Goal: Task Accomplishment & Management: Use online tool/utility

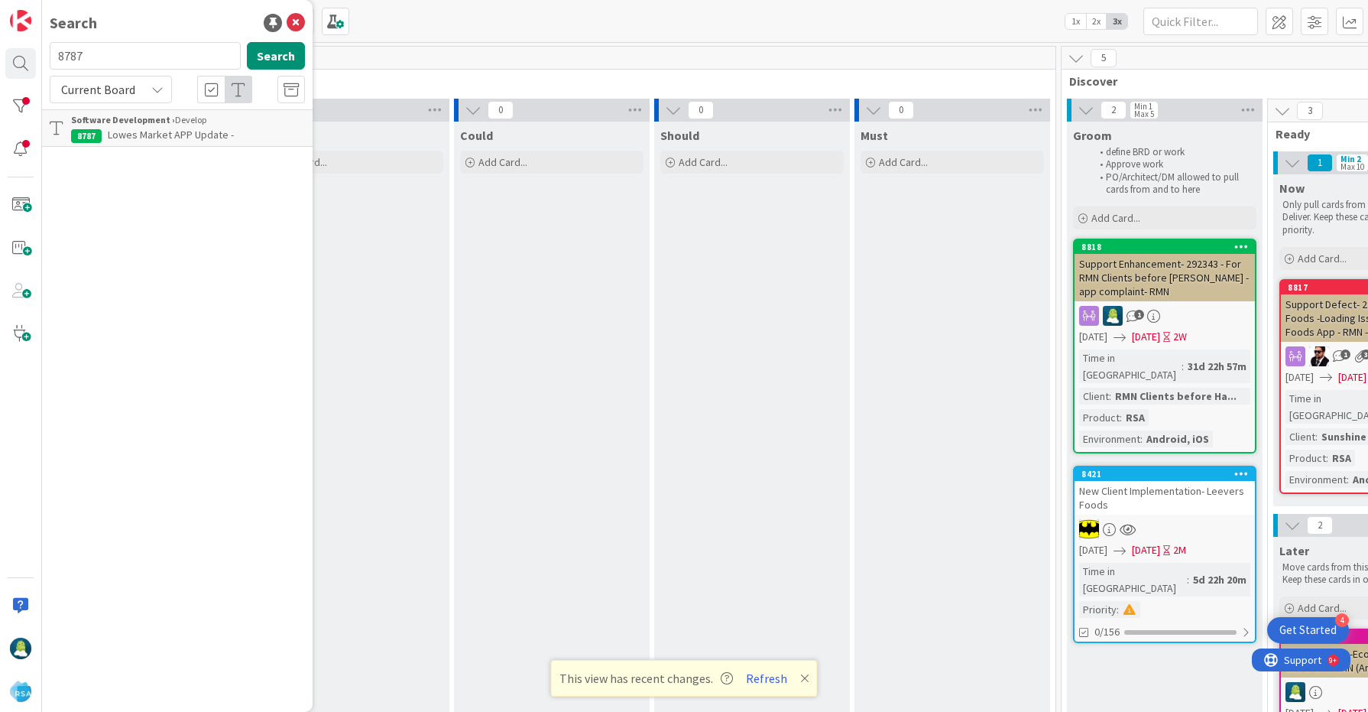
scroll to position [0, 1088]
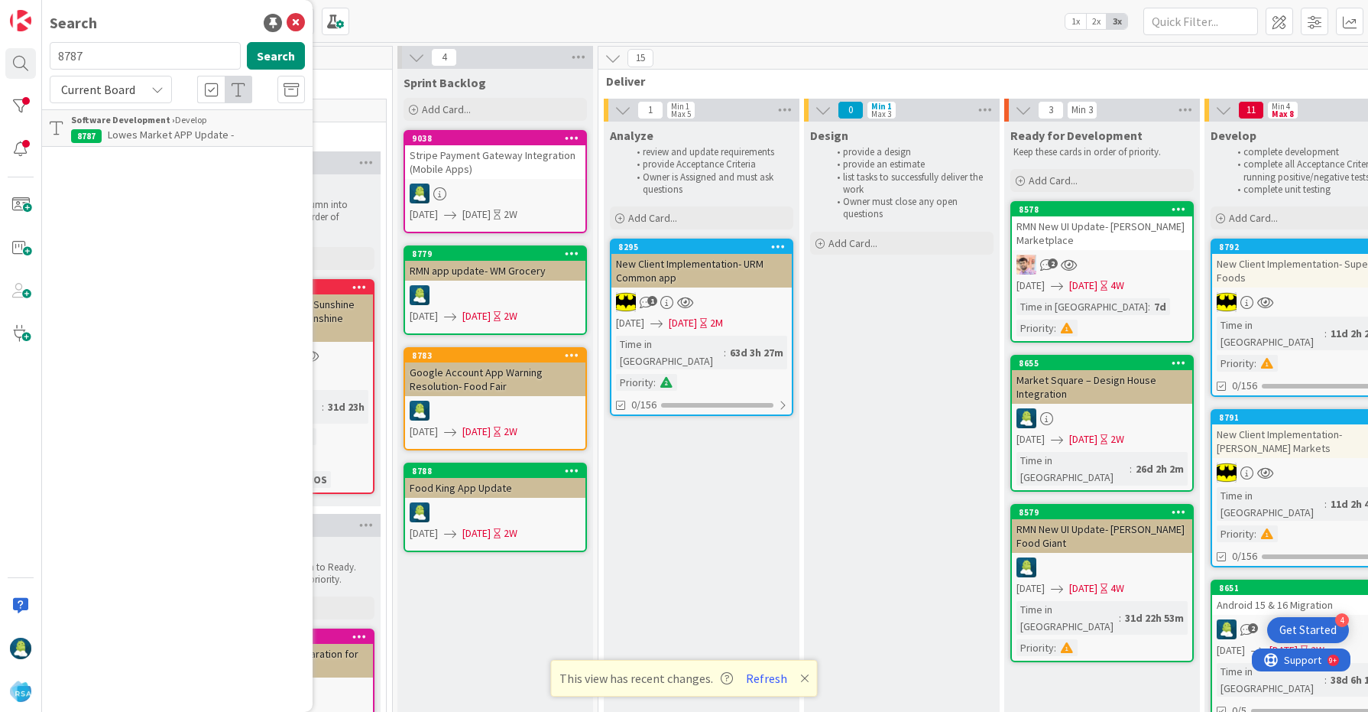
click at [142, 130] on span "Lowes Market APP Update -" at bounding box center [171, 135] width 126 height 14
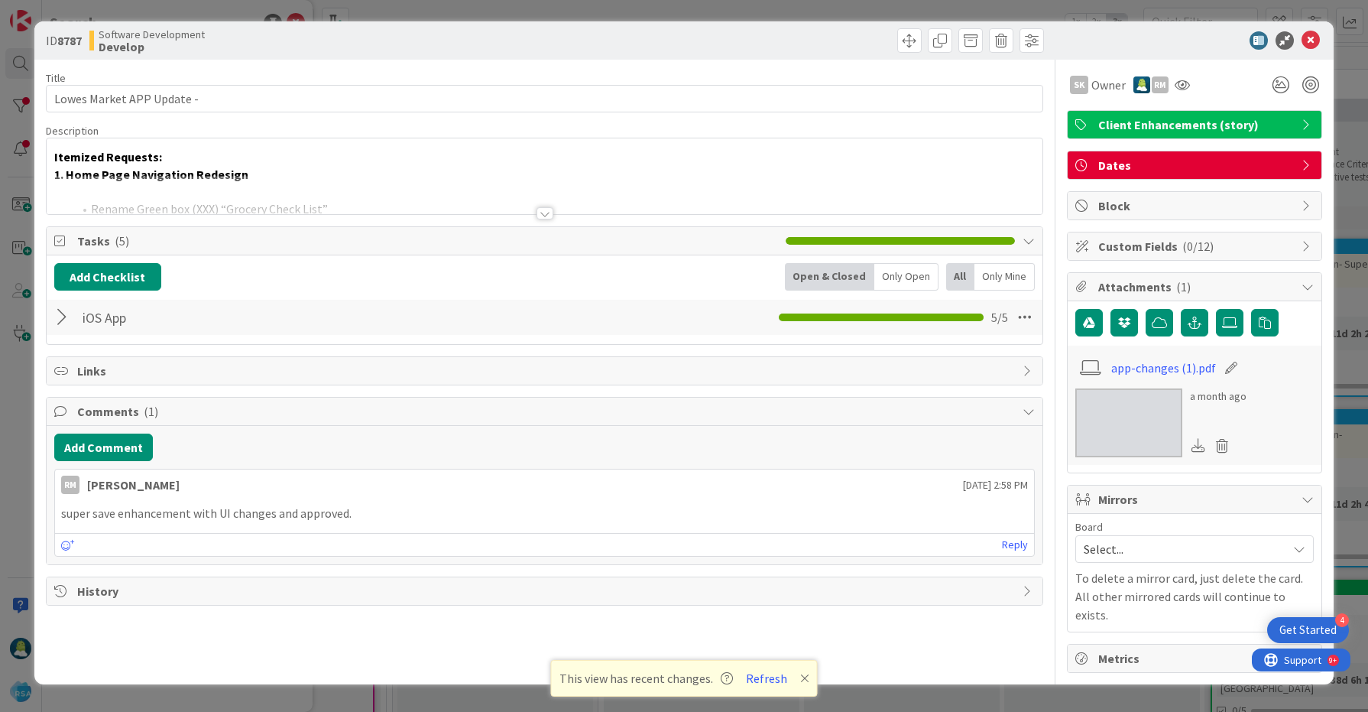
click at [443, 186] on div at bounding box center [545, 194] width 997 height 39
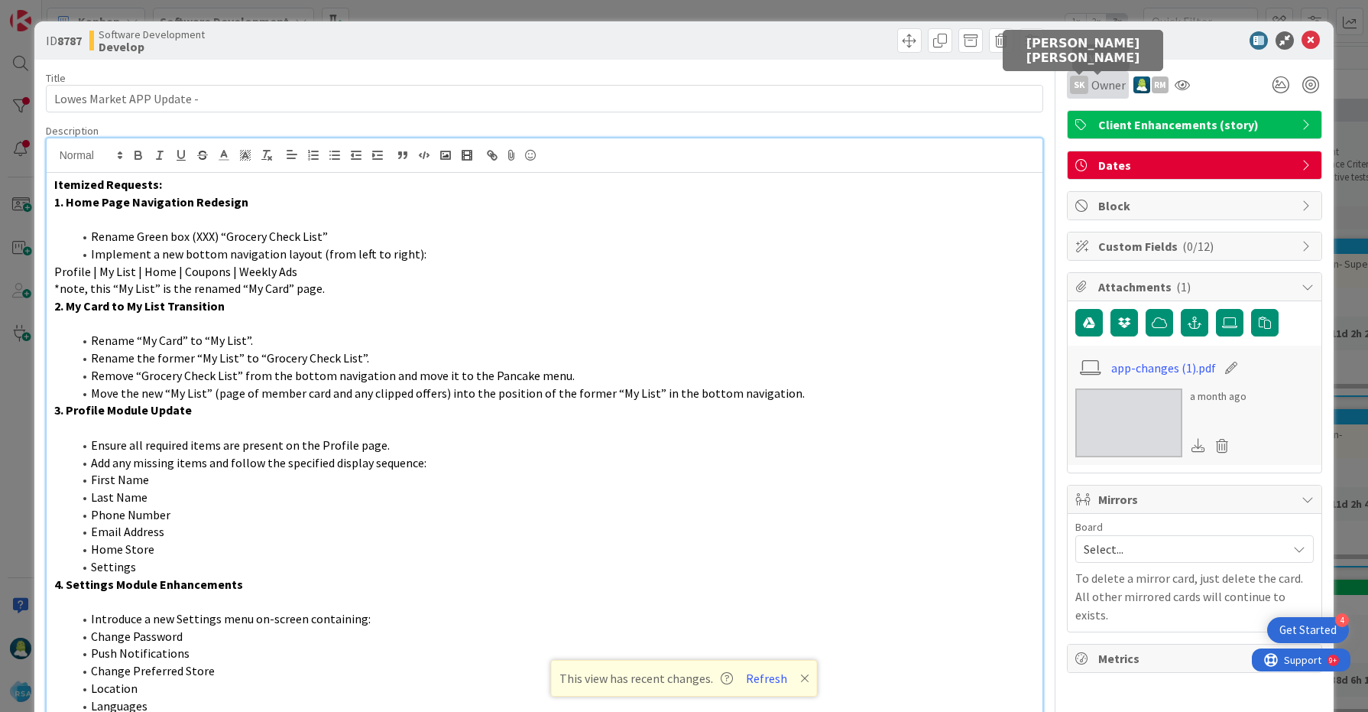
click at [1084, 76] on div "sk" at bounding box center [1079, 85] width 18 height 18
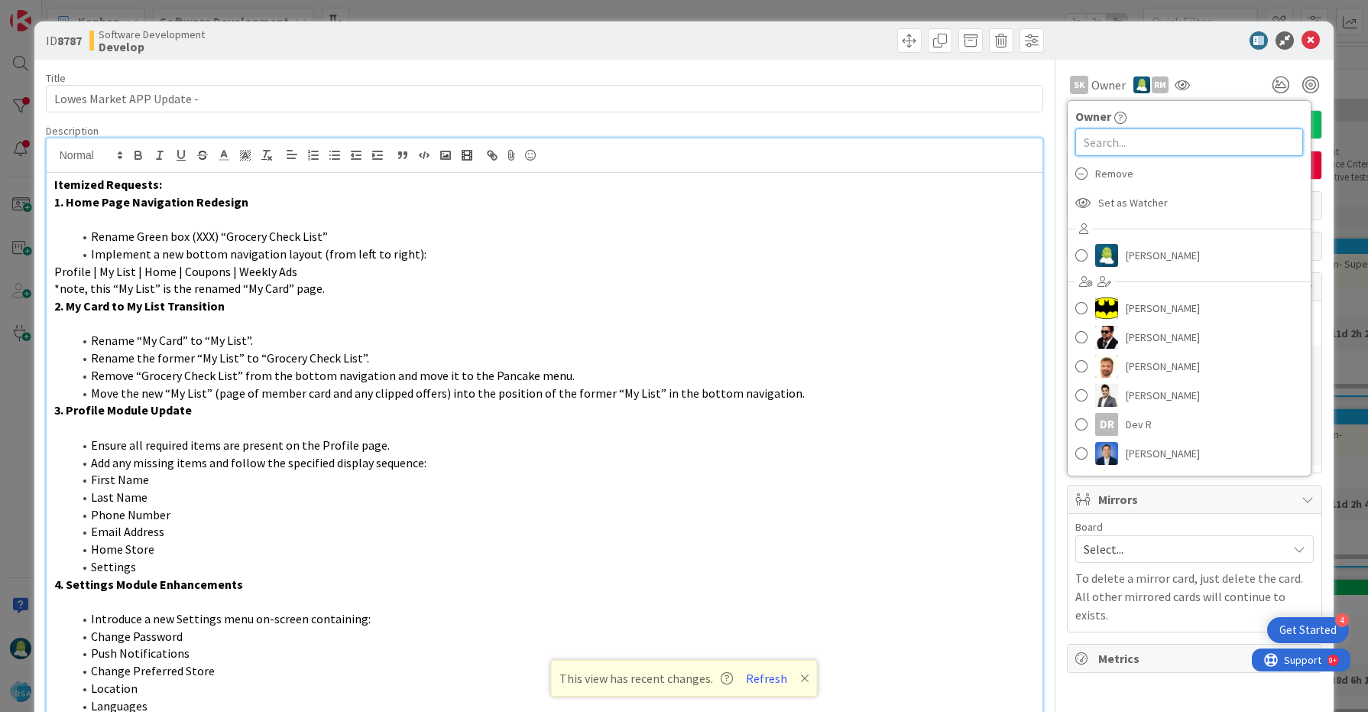
click at [1114, 138] on input "text" at bounding box center [1189, 142] width 228 height 28
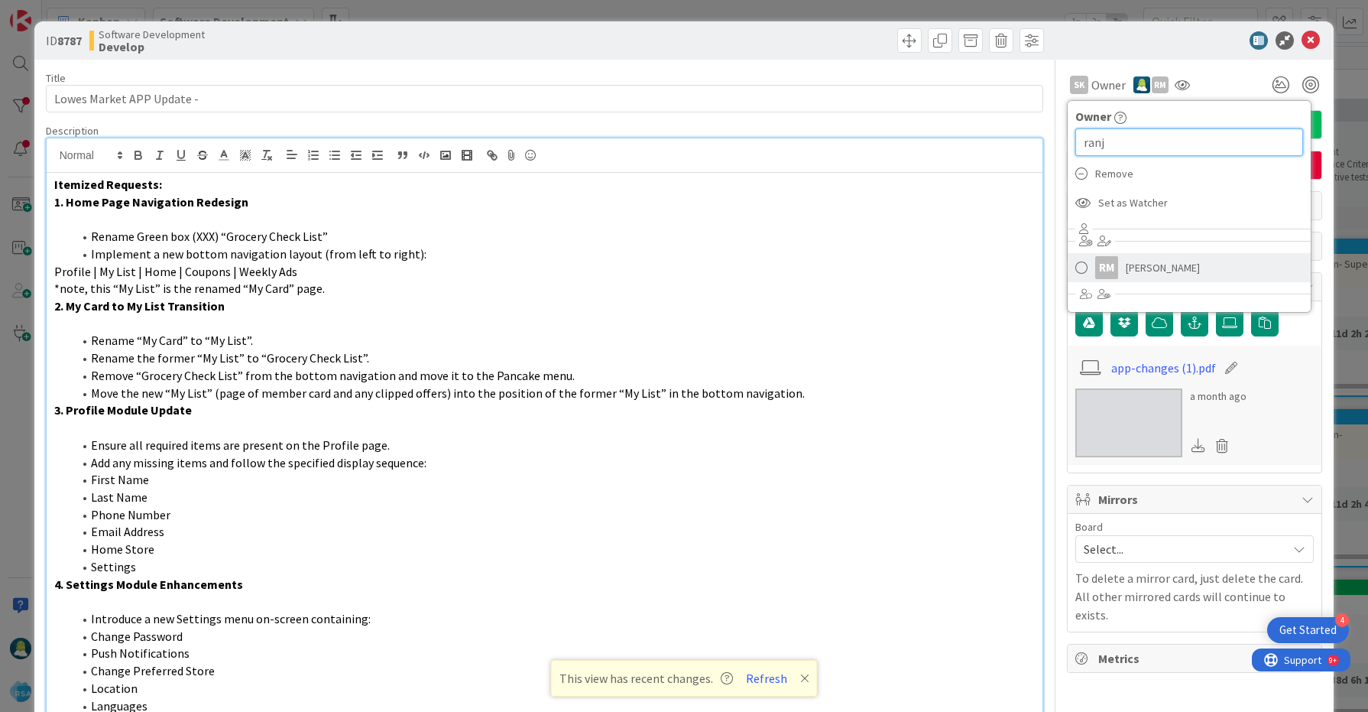
type input "ranj"
click at [1084, 271] on span at bounding box center [1081, 267] width 12 height 23
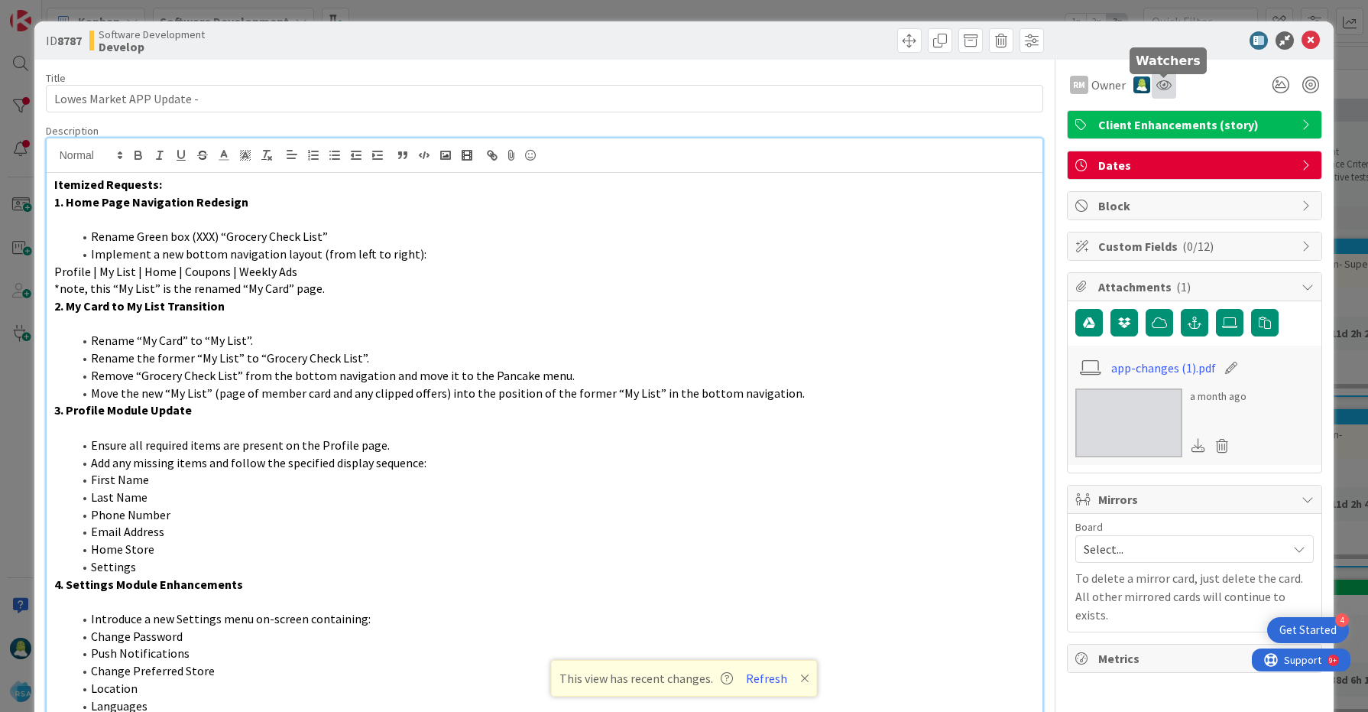
click at [1159, 84] on icon at bounding box center [1163, 85] width 15 height 12
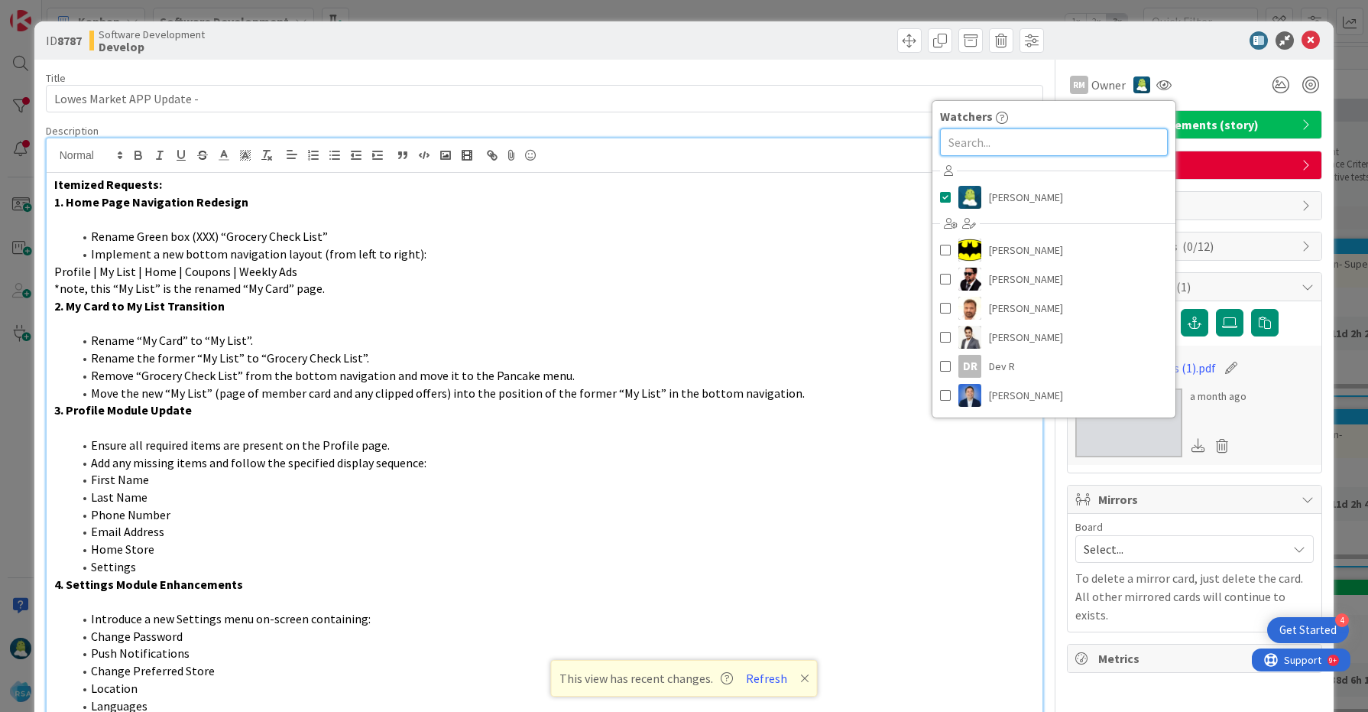
click at [1066, 137] on input "text" at bounding box center [1054, 142] width 228 height 28
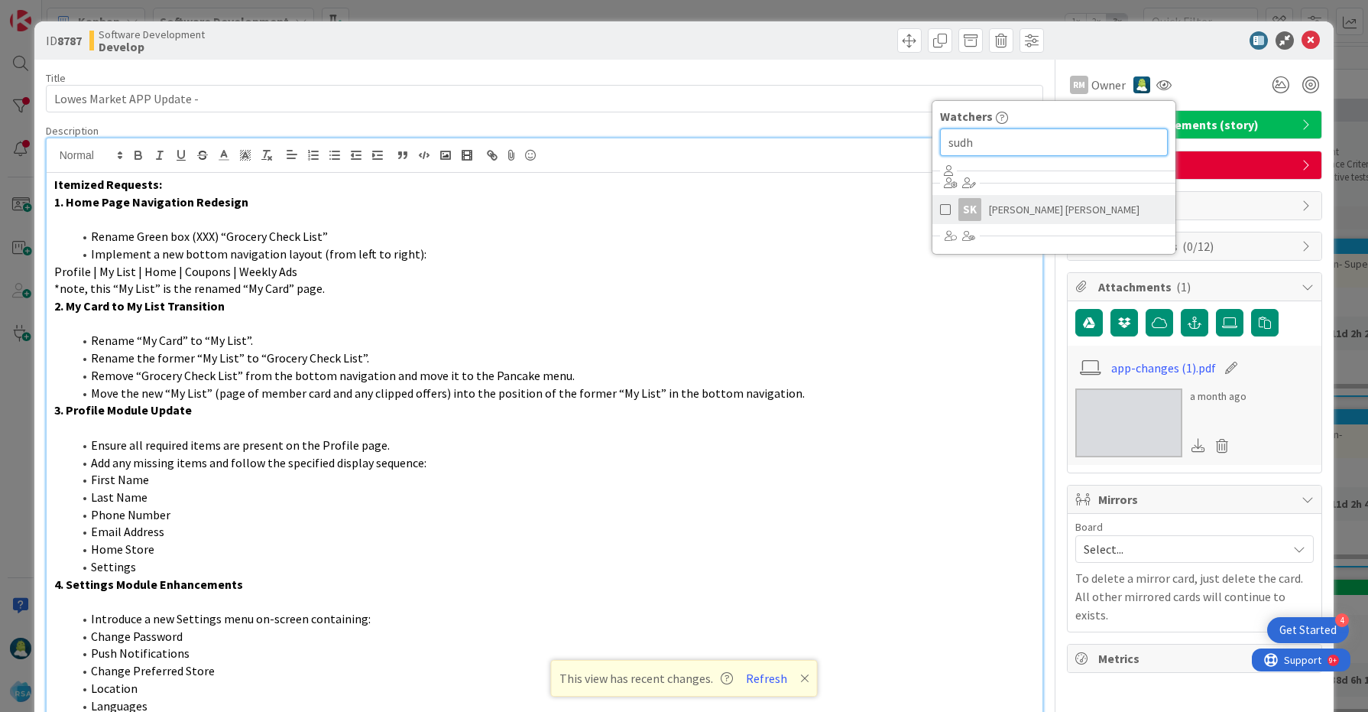
type input "sudh"
click at [945, 212] on span at bounding box center [945, 209] width 11 height 23
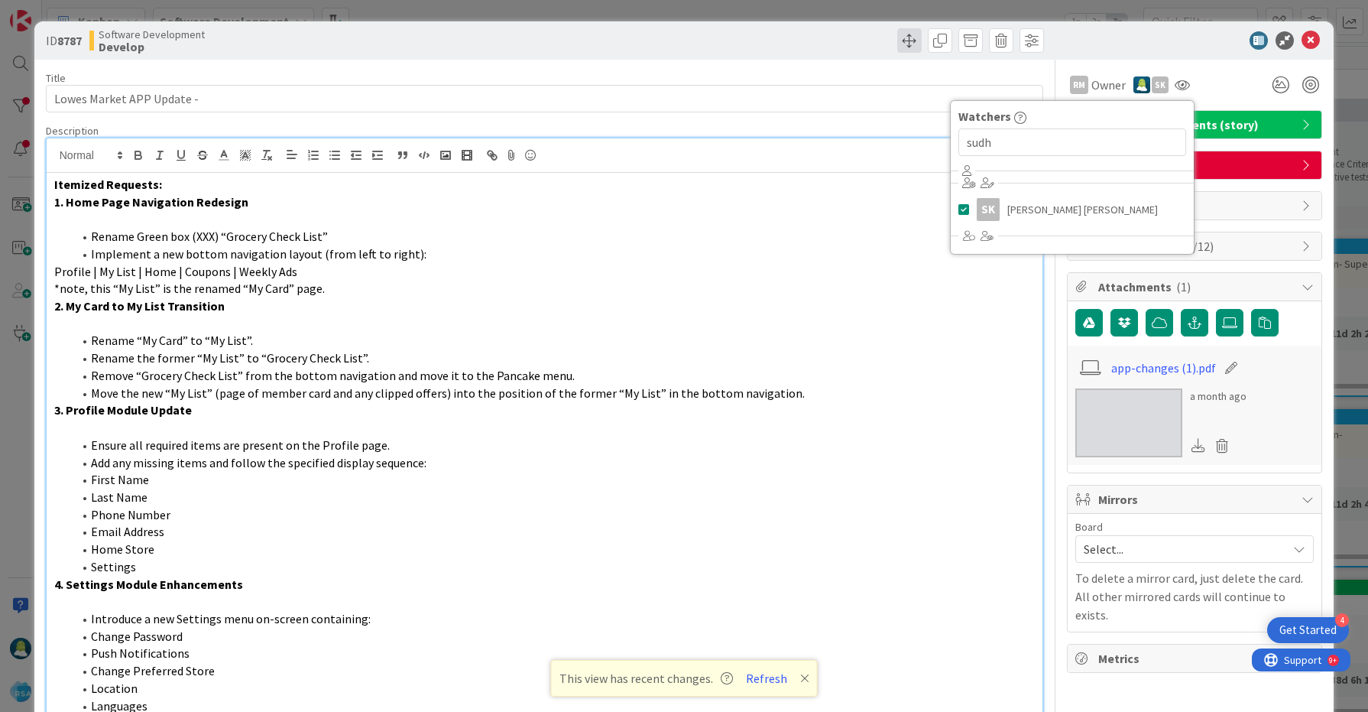
click at [911, 47] on span at bounding box center [909, 40] width 24 height 24
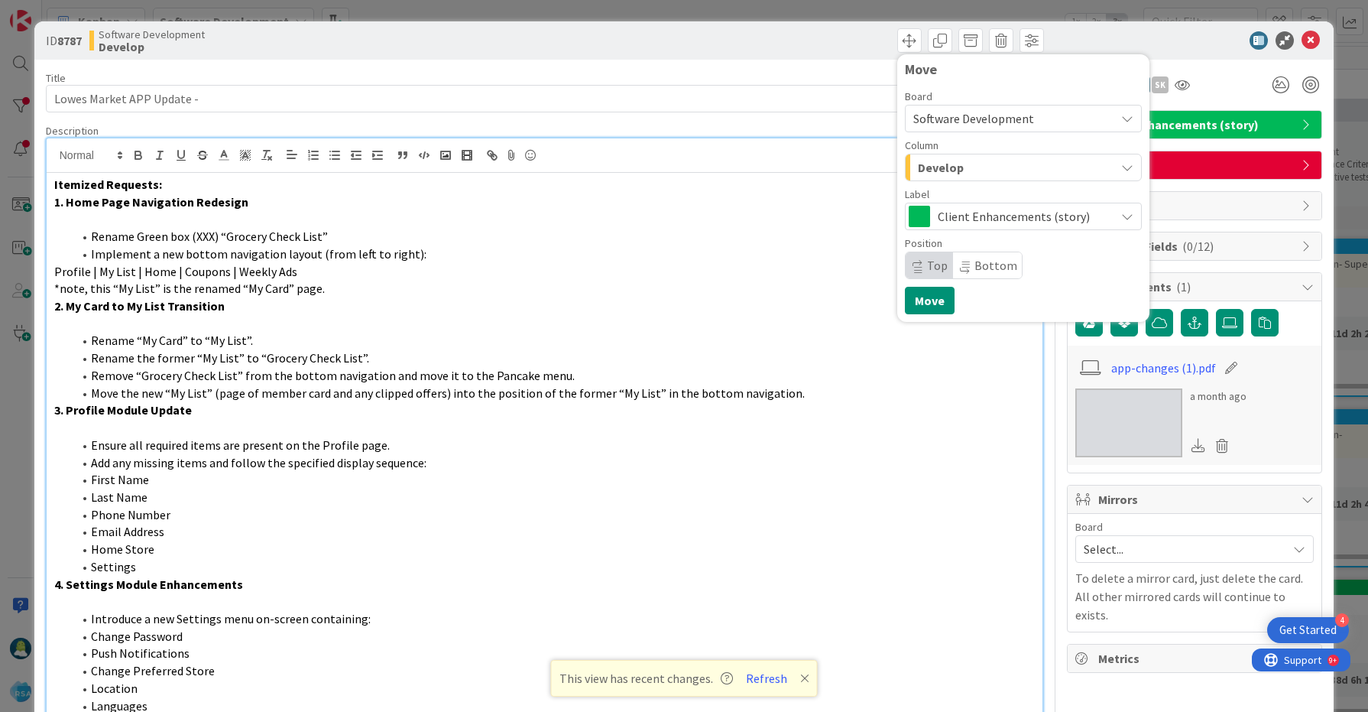
click at [954, 170] on span "Develop" at bounding box center [941, 167] width 46 height 20
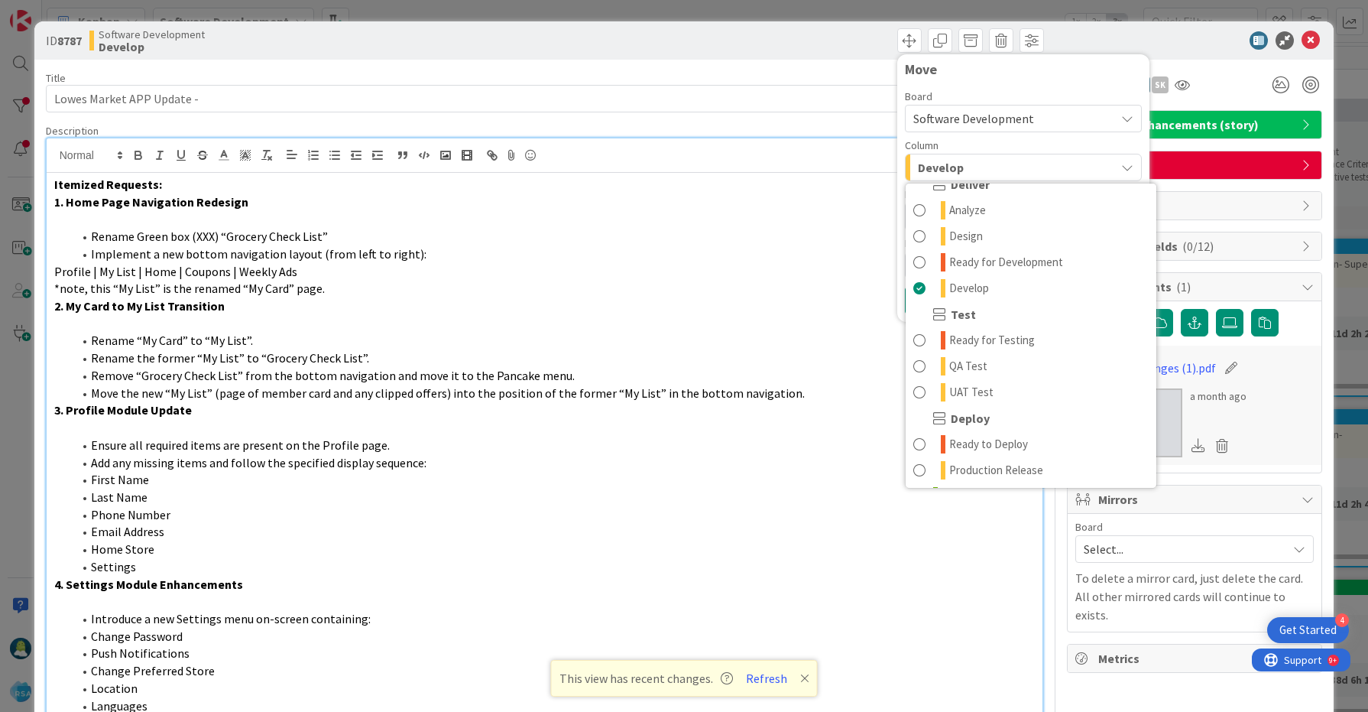
scroll to position [333, 0]
click at [997, 368] on link "QA Test" at bounding box center [1031, 363] width 251 height 26
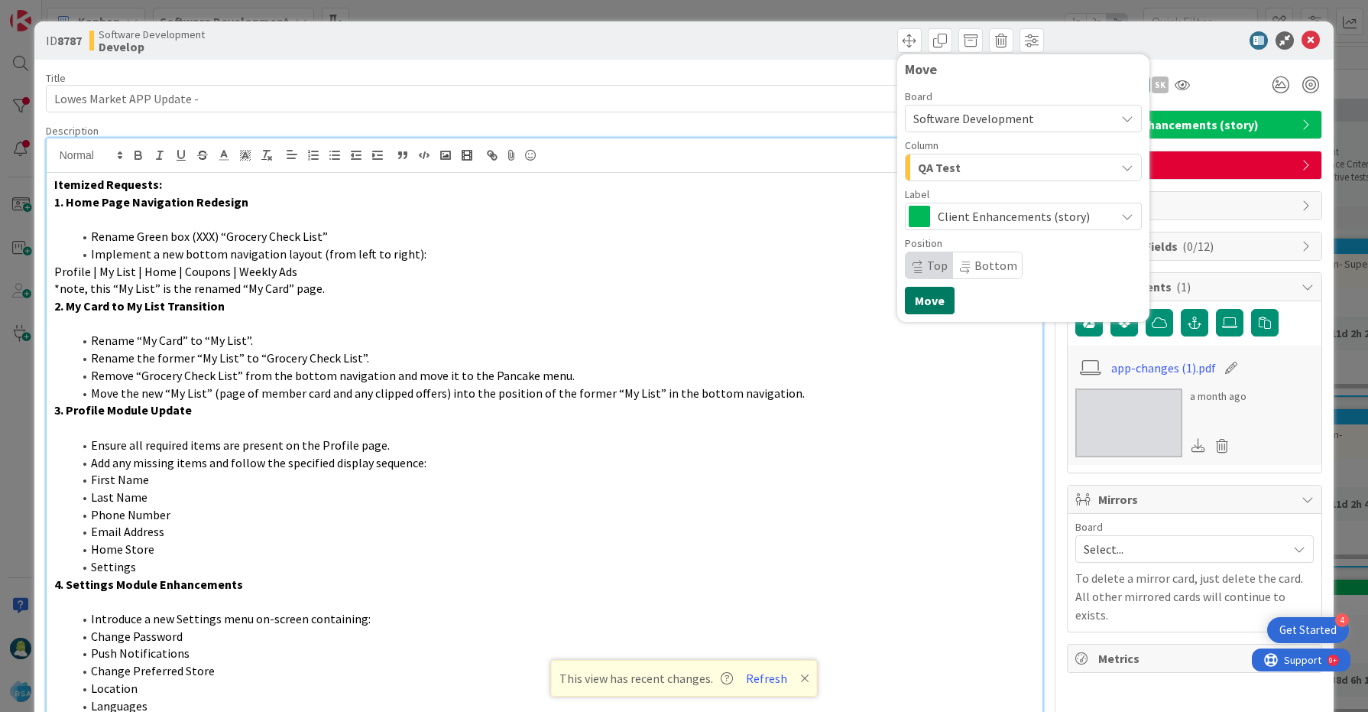
click at [939, 304] on button "Move" at bounding box center [930, 301] width 50 height 28
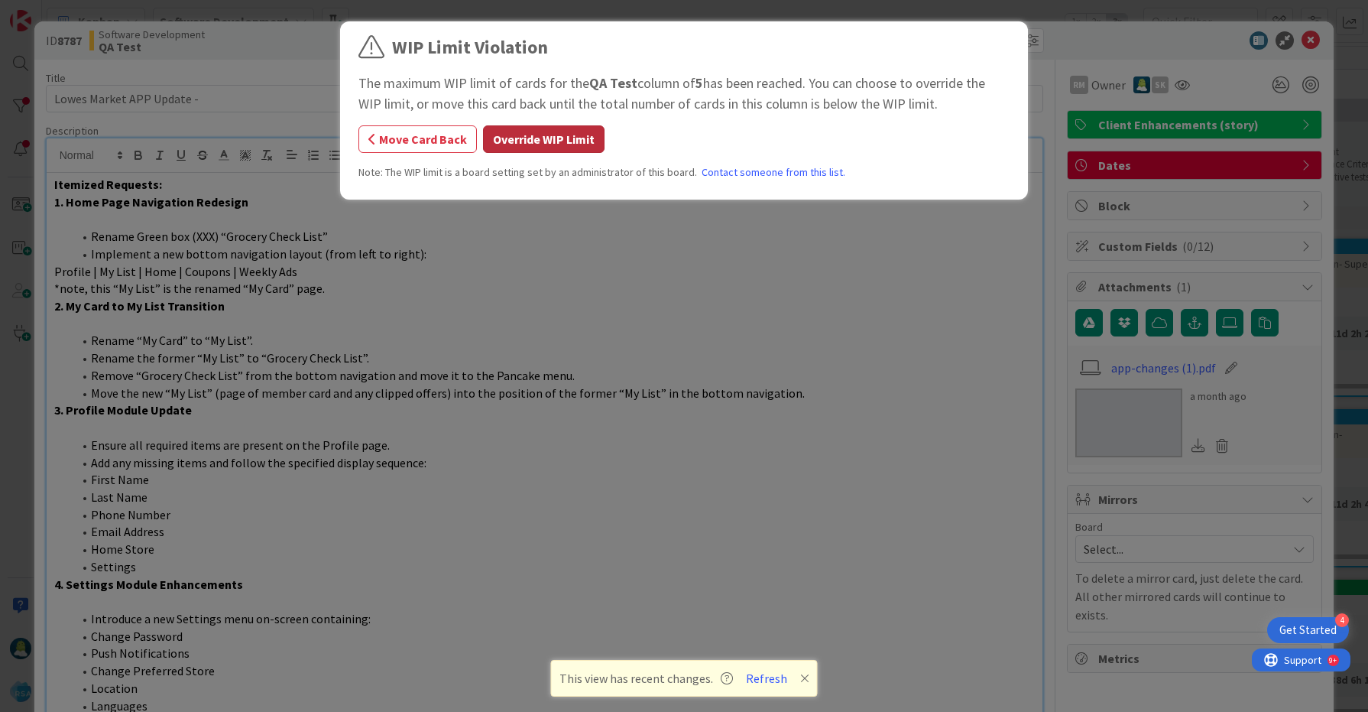
click at [565, 146] on button "Override WIP Limit" at bounding box center [544, 139] width 122 height 28
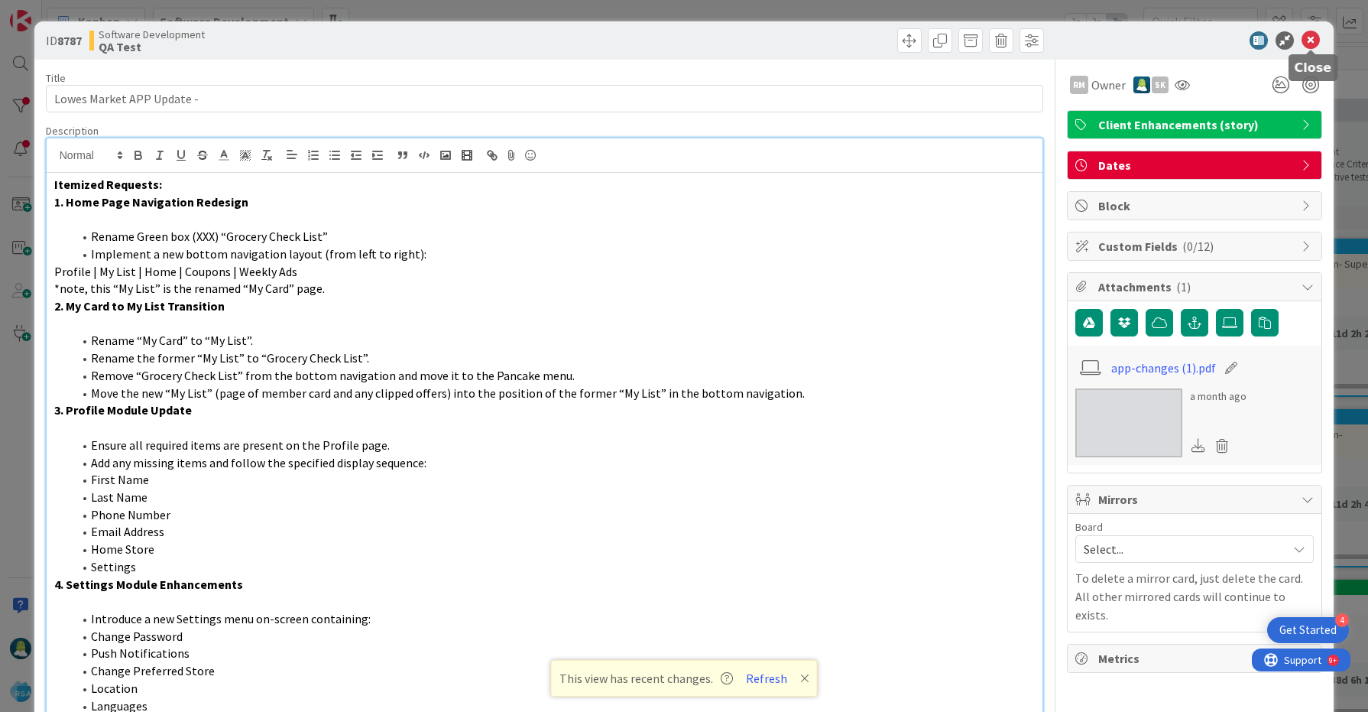
click at [1311, 47] on icon at bounding box center [1311, 40] width 18 height 18
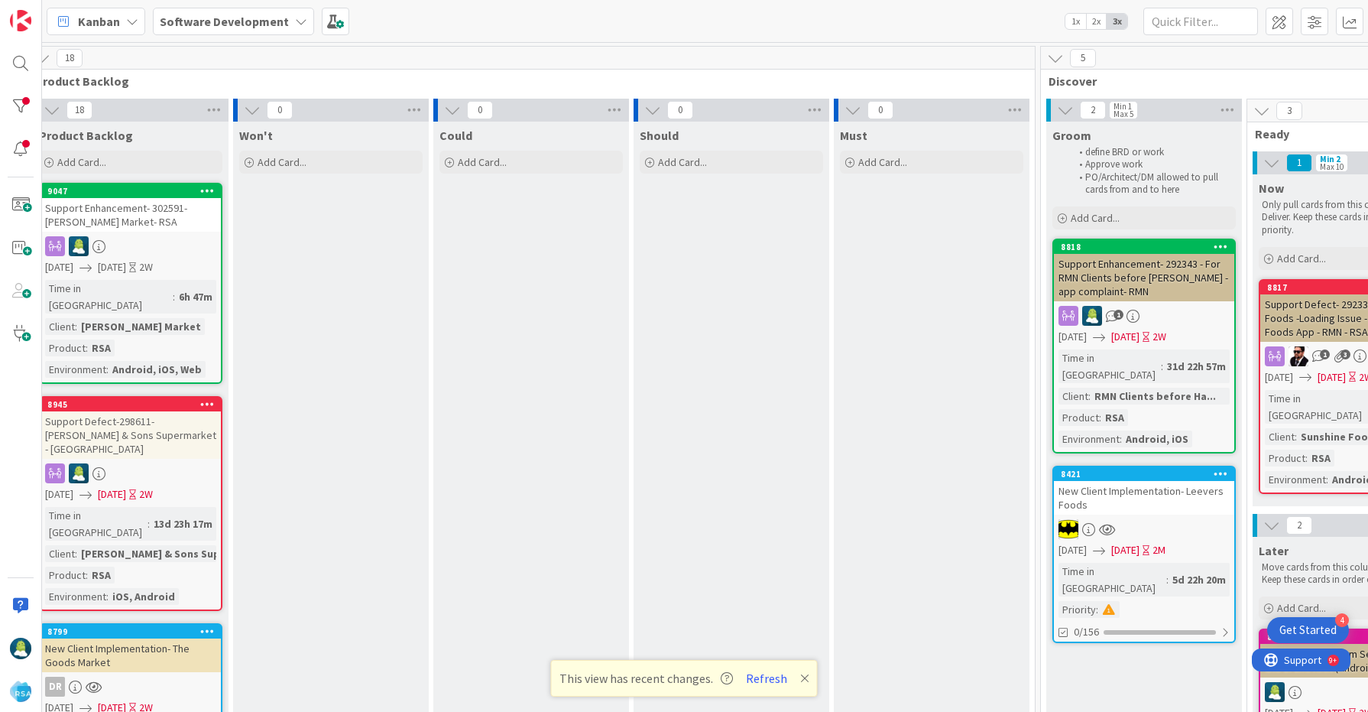
scroll to position [0, 18]
